Goal: Entertainment & Leisure: Consume media (video, audio)

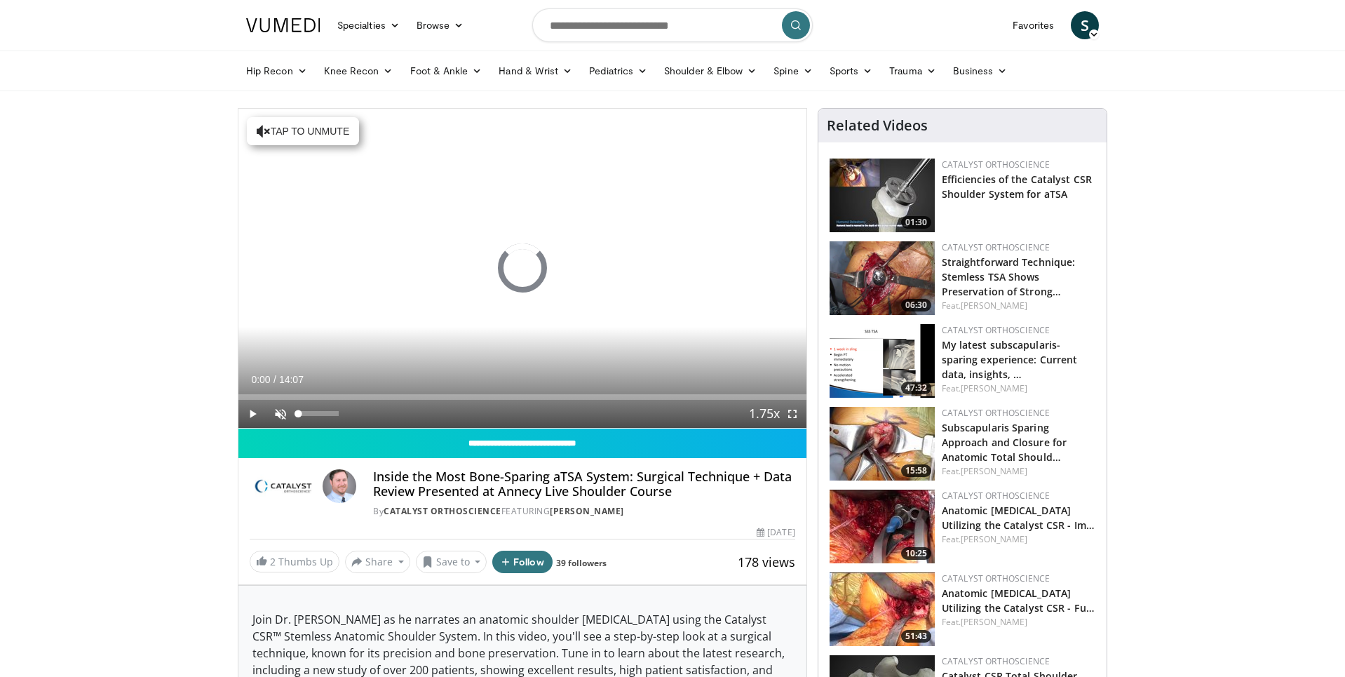
click at [279, 410] on span "Video Player" at bounding box center [281, 414] width 28 height 28
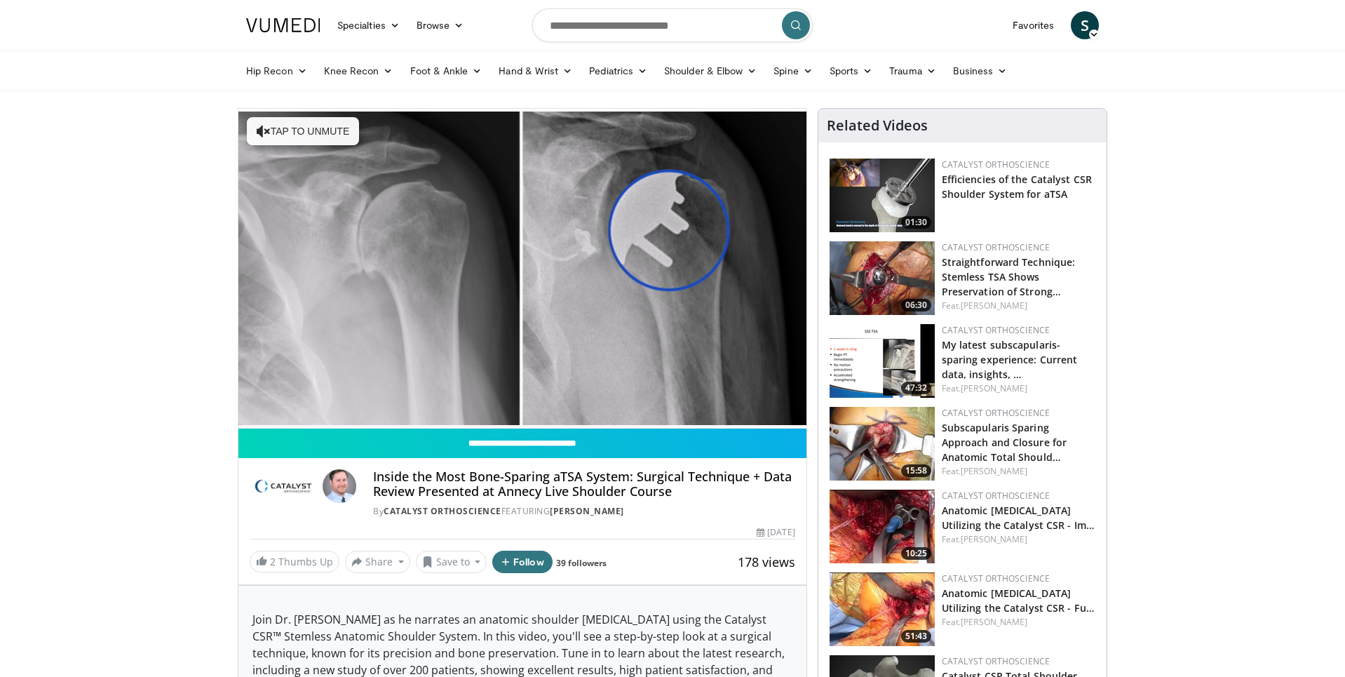
drag, startPoint x: 894, startPoint y: 11, endPoint x: 1242, endPoint y: 52, distance: 349.6
click at [1242, 53] on div "Hip Recon Hip [MEDICAL_DATA] Revision Hip [MEDICAL_DATA] Hip Preservation Knee …" at bounding box center [672, 71] width 1345 height 41
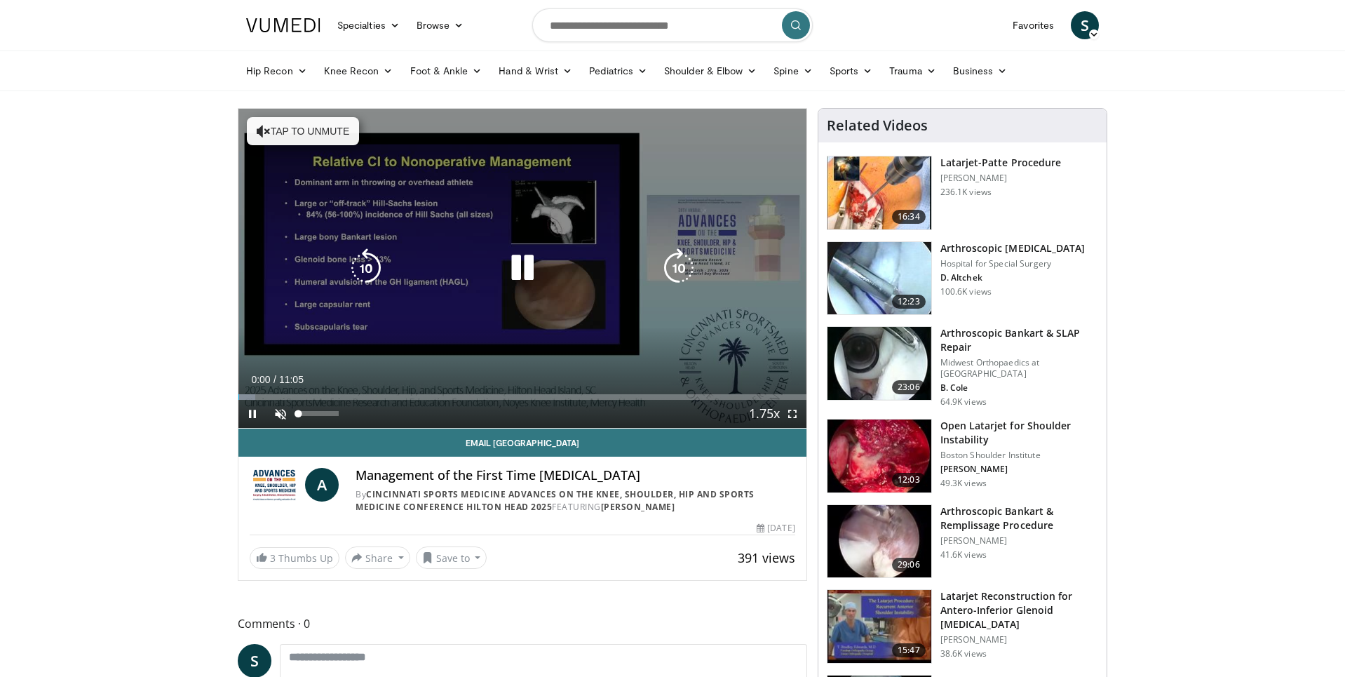
click at [282, 415] on span "Video Player" at bounding box center [281, 414] width 28 height 28
